Goal: Information Seeking & Learning: Learn about a topic

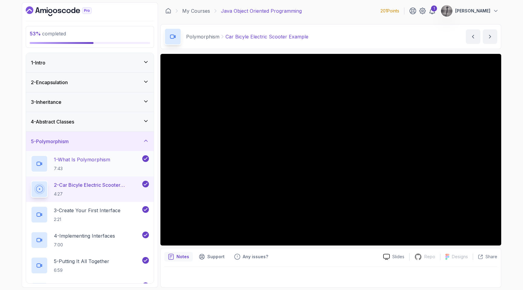
click at [103, 165] on h2 "1 - What Is Polymorphism 7:43" at bounding box center [82, 164] width 56 height 16
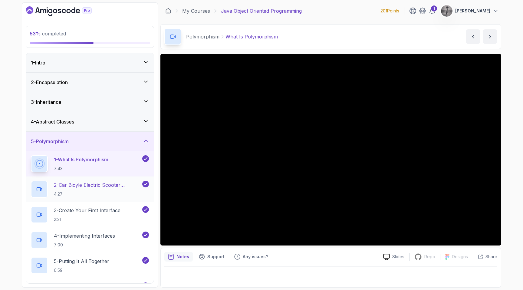
click at [106, 187] on p "2 - Car Bicyle Electric Scooter Example" at bounding box center [97, 184] width 87 height 7
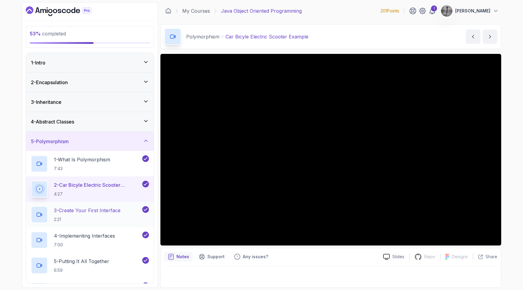
click at [88, 211] on p "3 - Create Your First Interface" at bounding box center [87, 210] width 67 height 7
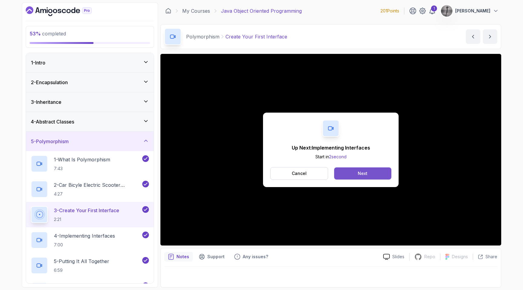
click at [366, 175] on div "Next" at bounding box center [363, 173] width 10 height 6
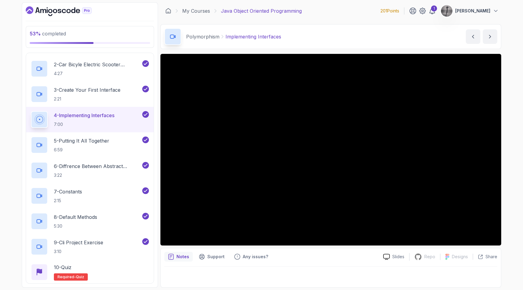
scroll to position [181, 0]
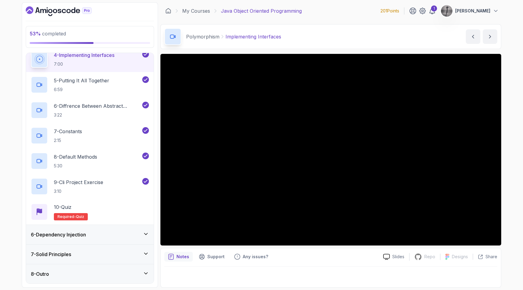
click at [131, 237] on div "6 - Dependency Injection" at bounding box center [90, 234] width 118 height 7
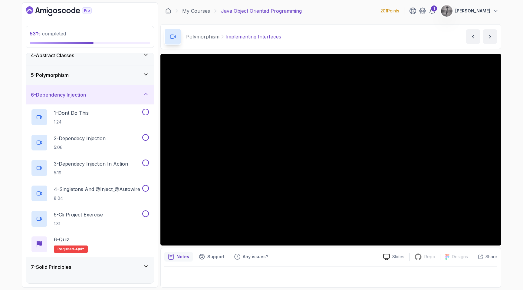
scroll to position [79, 0]
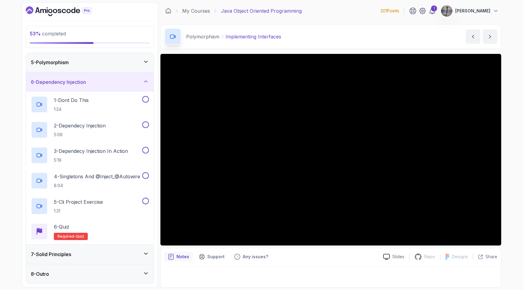
click at [112, 250] on div "7 - Solid Principles" at bounding box center [90, 253] width 118 height 7
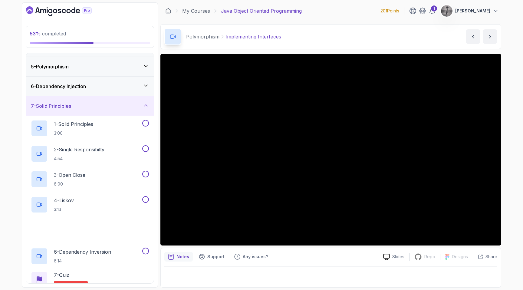
scroll to position [104, 0]
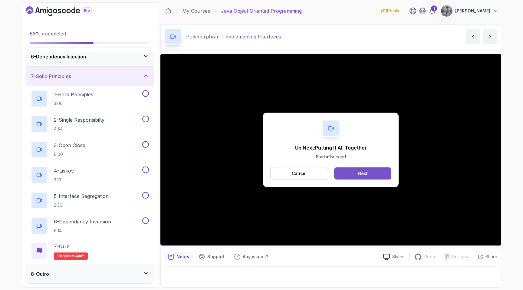
click at [376, 172] on button "Next" at bounding box center [362, 173] width 57 height 12
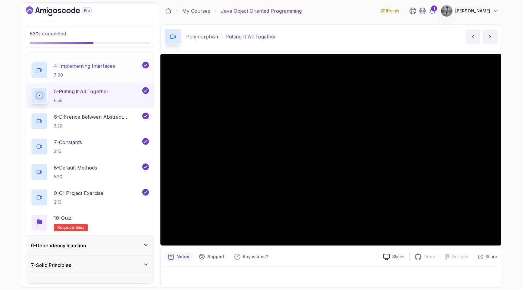
scroll to position [171, 0]
